Goal: Task Accomplishment & Management: Complete application form

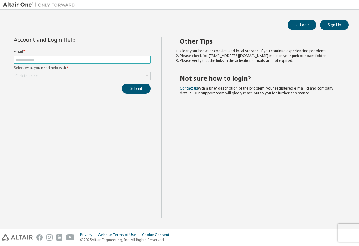
click at [34, 63] on span at bounding box center [82, 60] width 137 height 8
click at [37, 59] on input "text" at bounding box center [82, 59] width 134 height 5
type input "**********"
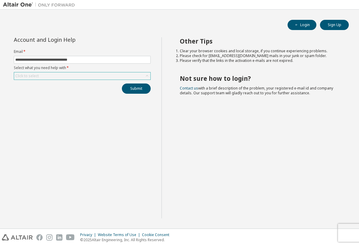
click at [53, 78] on div "Click to select" at bounding box center [82, 75] width 136 height 7
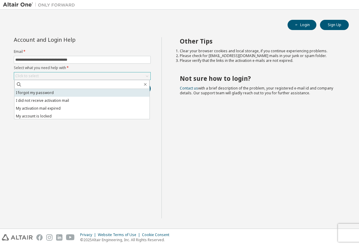
click at [51, 91] on li "I forgot my password" at bounding box center [81, 93] width 135 height 8
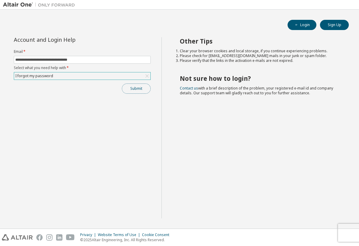
click at [139, 88] on button "Submit" at bounding box center [136, 88] width 29 height 10
click at [141, 91] on button "Submit" at bounding box center [136, 88] width 29 height 10
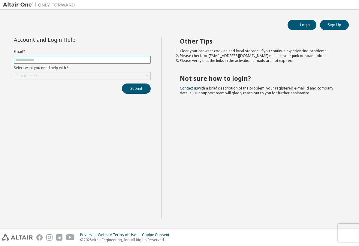
click at [100, 60] on input "text" at bounding box center [82, 59] width 134 height 5
type input "**********"
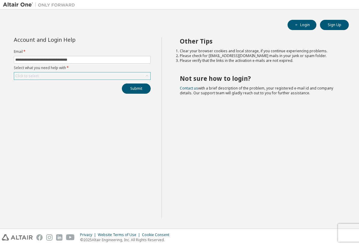
click at [78, 77] on div "Click to select" at bounding box center [82, 75] width 136 height 7
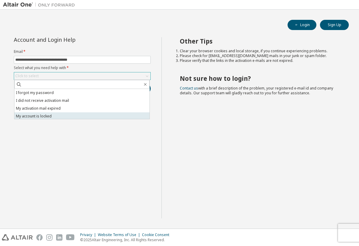
click at [55, 114] on li "My account is locked" at bounding box center [81, 116] width 135 height 8
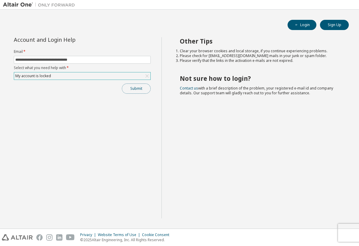
click at [138, 90] on button "Submit" at bounding box center [136, 88] width 29 height 10
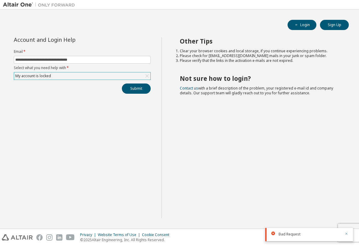
click at [346, 234] on icon "button" at bounding box center [346, 234] width 4 height 4
click at [143, 74] on div "My account is locked" at bounding box center [82, 75] width 136 height 7
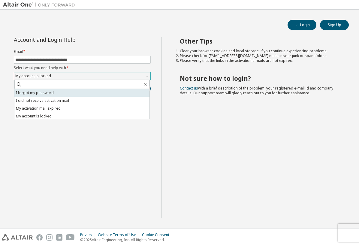
click at [112, 91] on li "I forgot my password" at bounding box center [81, 93] width 135 height 8
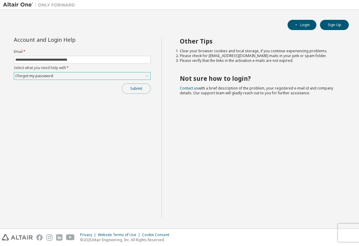
click at [134, 91] on button "Submit" at bounding box center [136, 88] width 29 height 10
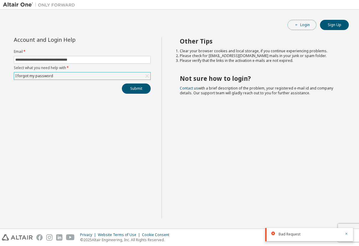
click at [301, 25] on button "Login" at bounding box center [301, 25] width 29 height 10
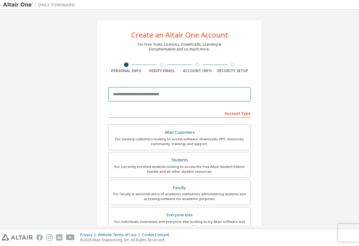
click at [177, 93] on input "email" at bounding box center [179, 94] width 142 height 14
type input "**********"
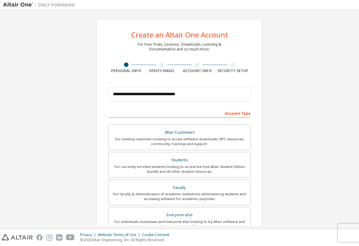
type input "******"
type input "*****"
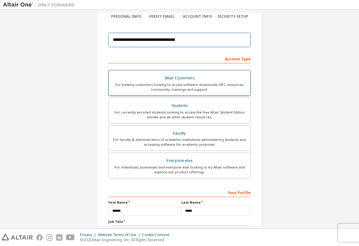
scroll to position [60, 0]
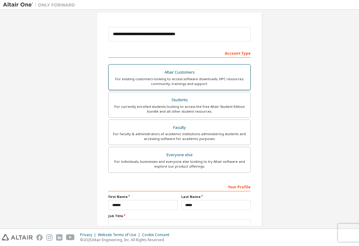
click at [194, 79] on div "For existing customers looking to access software downloads, HPC resources, com…" at bounding box center [179, 81] width 134 height 10
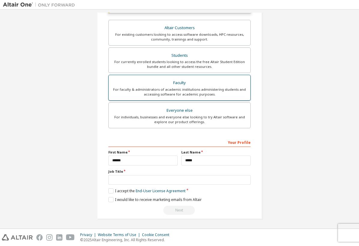
scroll to position [125, 0]
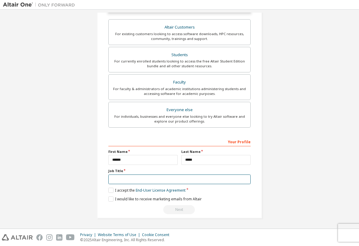
click at [134, 177] on input "text" at bounding box center [179, 179] width 142 height 10
type input "********"
click at [111, 190] on label "I accept the End-User License Agreement" at bounding box center [146, 189] width 77 height 5
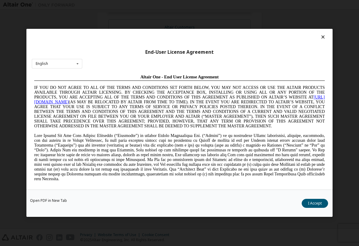
scroll to position [0, 0]
click at [317, 204] on button "I Accept" at bounding box center [314, 203] width 26 height 9
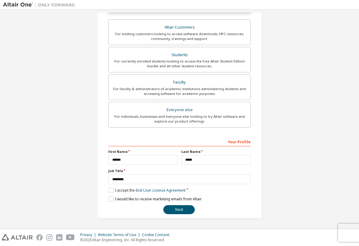
click at [111, 198] on label "I would like to receive marketing emails from Altair" at bounding box center [154, 198] width 93 height 5
click at [109, 199] on label "I would like to receive marketing emails from Altair" at bounding box center [154, 198] width 93 height 5
click at [178, 213] on button "Next" at bounding box center [178, 209] width 31 height 9
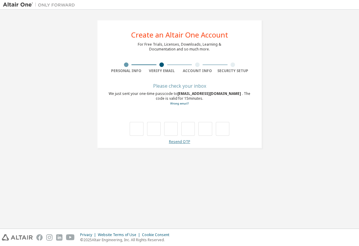
click at [181, 141] on link "Resend OTP" at bounding box center [179, 141] width 21 height 5
